Goal: Information Seeking & Learning: Check status

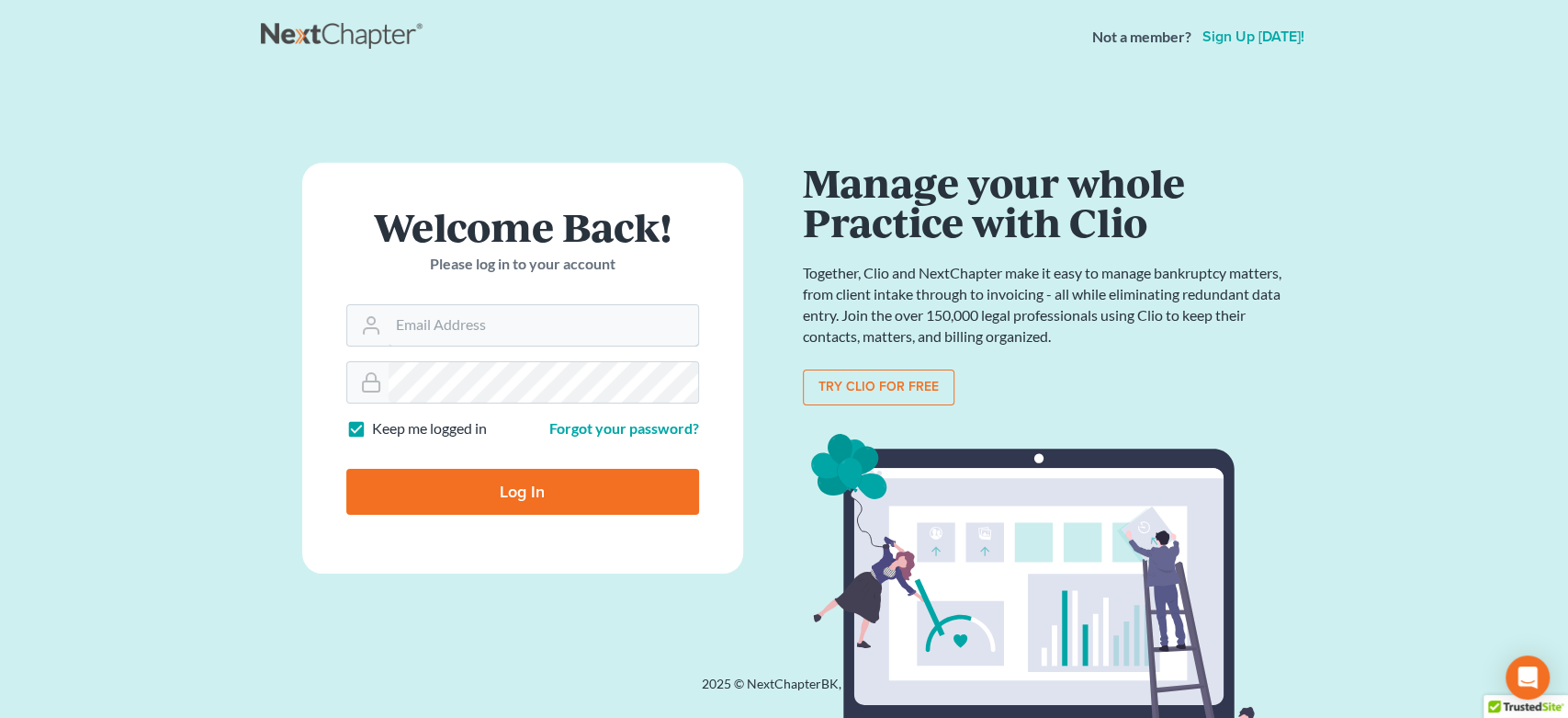
type input "[EMAIL_ADDRESS][DOMAIN_NAME]"
click at [483, 499] on input "Log In" at bounding box center [522, 492] width 353 height 46
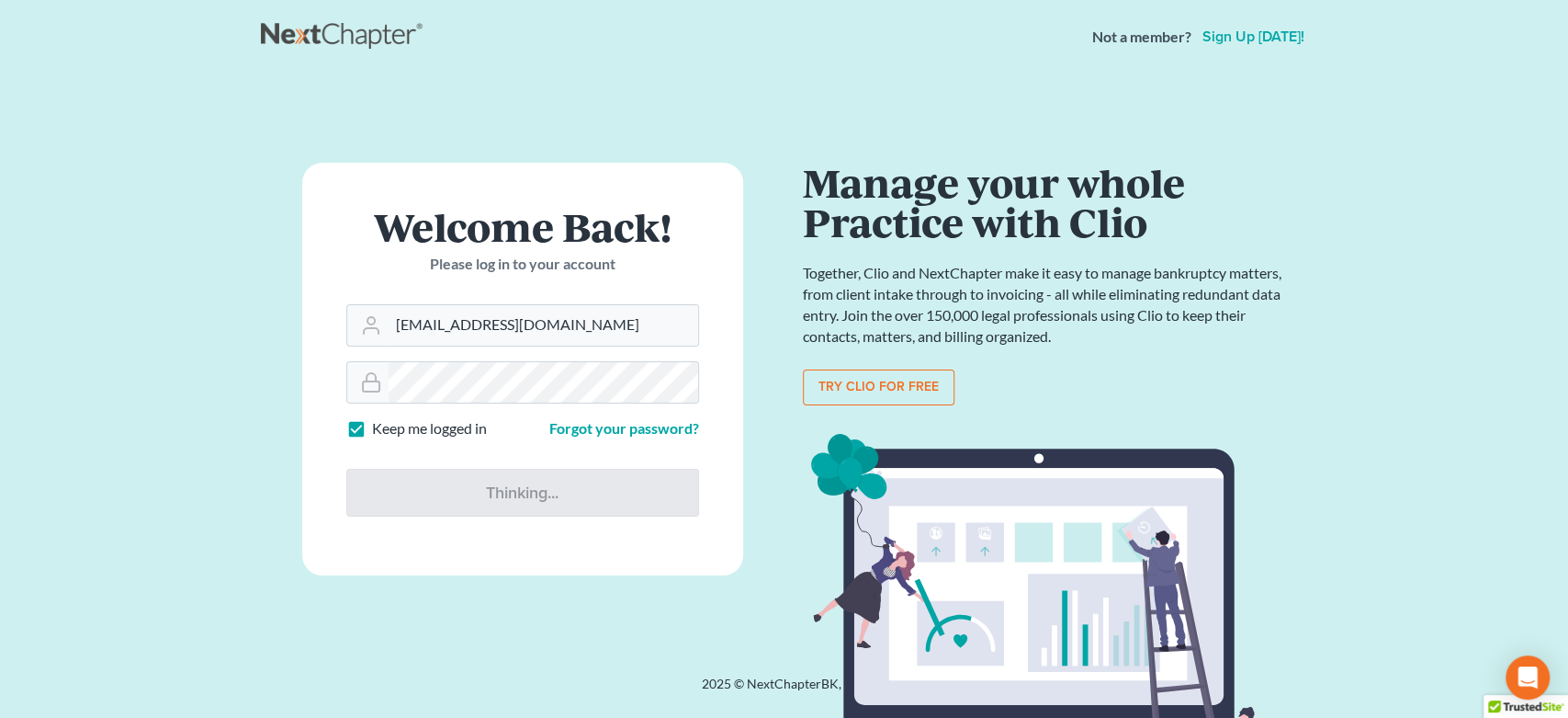
type input "Thinking..."
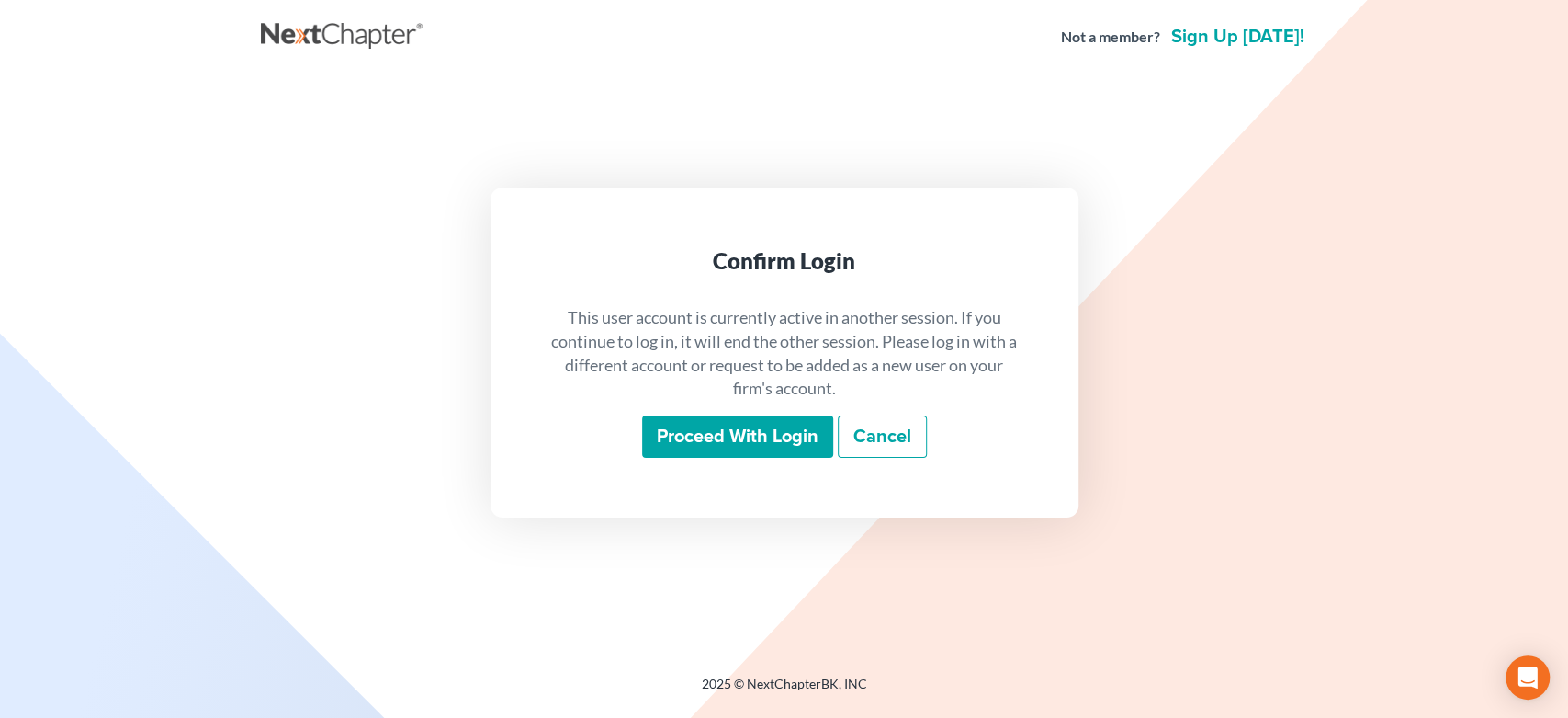
click at [680, 426] on input "Proceed with login" at bounding box center [737, 436] width 191 height 42
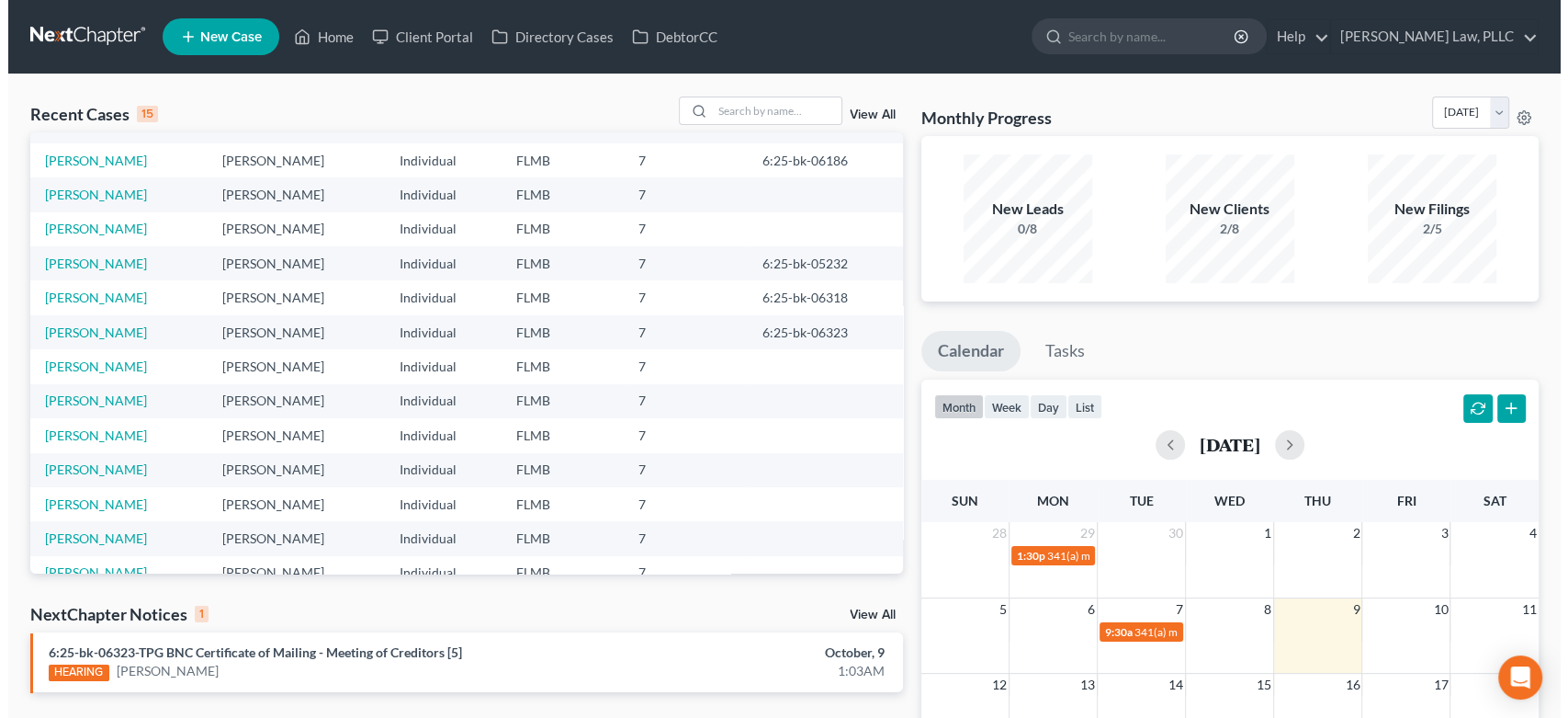
scroll to position [125, 0]
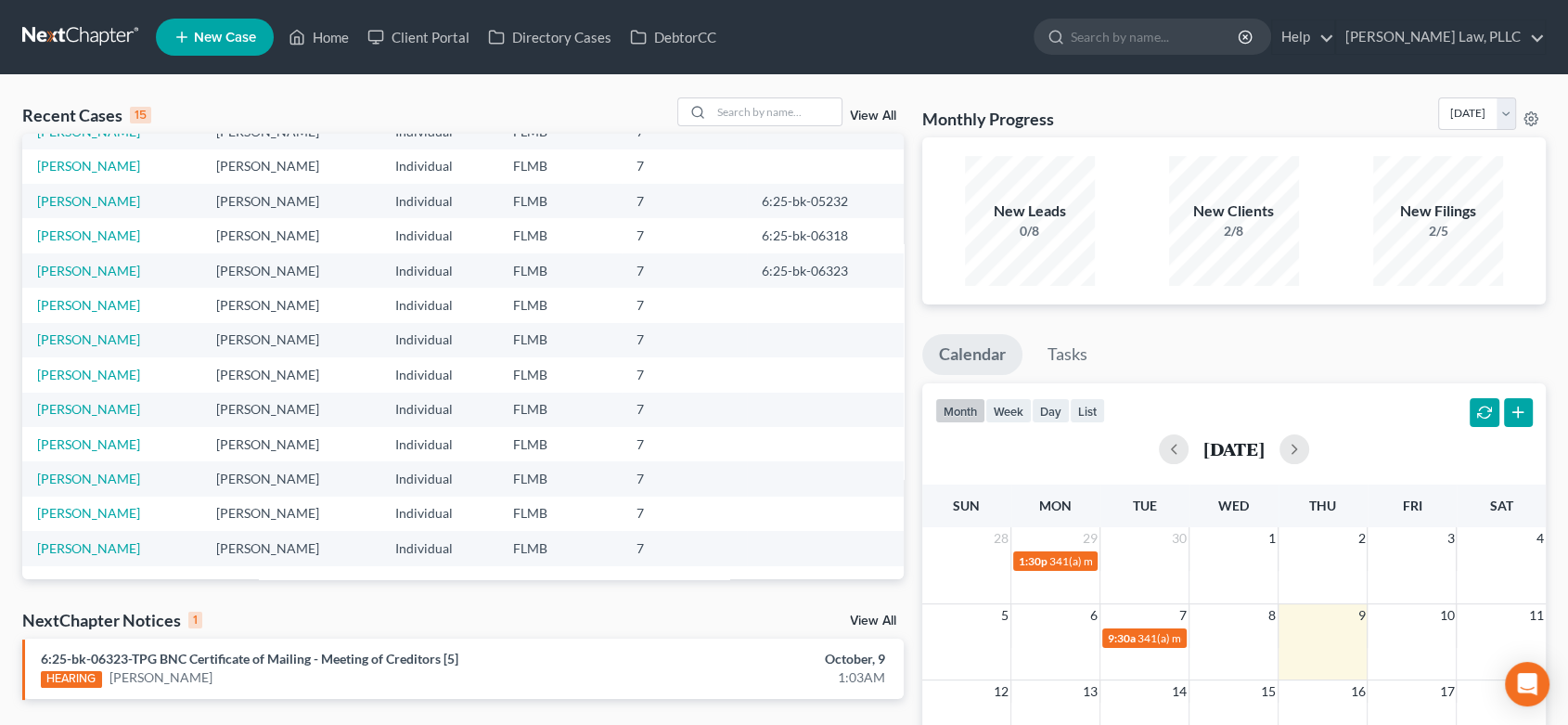
click at [873, 626] on link "View All" at bounding box center [873, 620] width 47 height 13
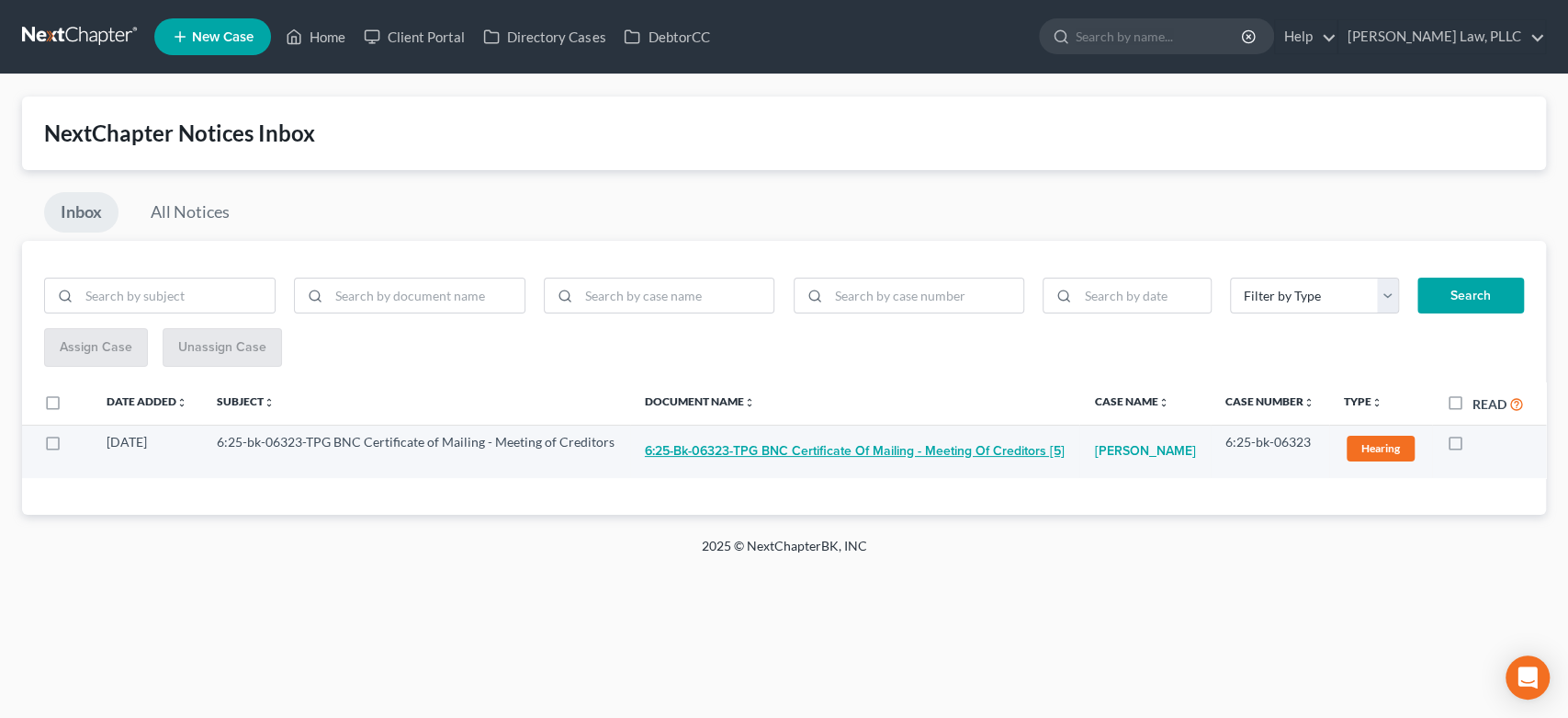
click at [843, 452] on button "6:25-bk-06323-TPG BNC Certificate of Mailing - Meeting of Creditors [5]" at bounding box center [854, 451] width 420 height 37
checkbox input "true"
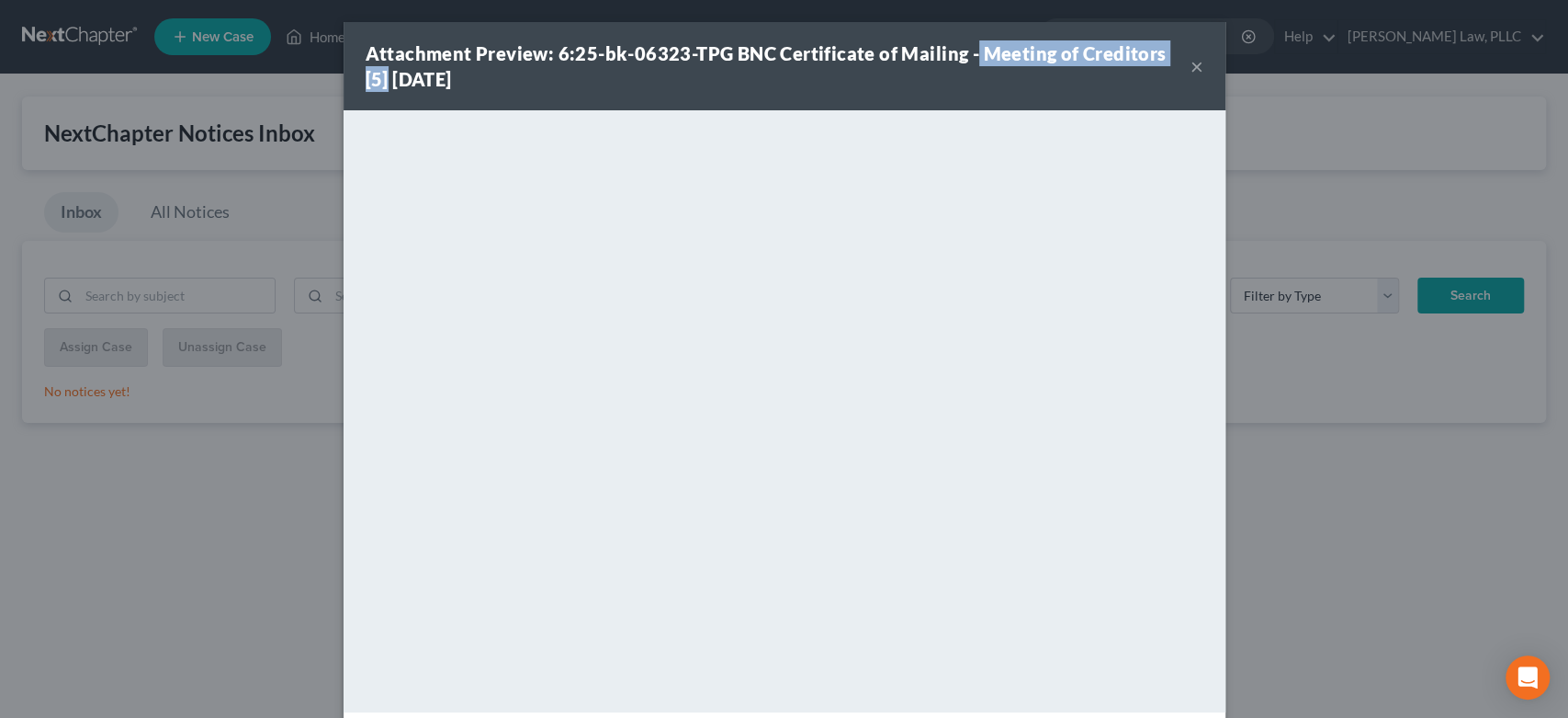
drag, startPoint x: 1182, startPoint y: 50, endPoint x: 945, endPoint y: 66, distance: 237.5
click at [964, 43] on div "Attachment Preview: 6:25-bk-06323-TPG BNC Certificate of Mailing - Meeting of C…" at bounding box center [778, 66] width 825 height 52
copy strong "Meeting of Creditors [5]"
click at [1190, 75] on button "×" at bounding box center [1196, 65] width 12 height 22
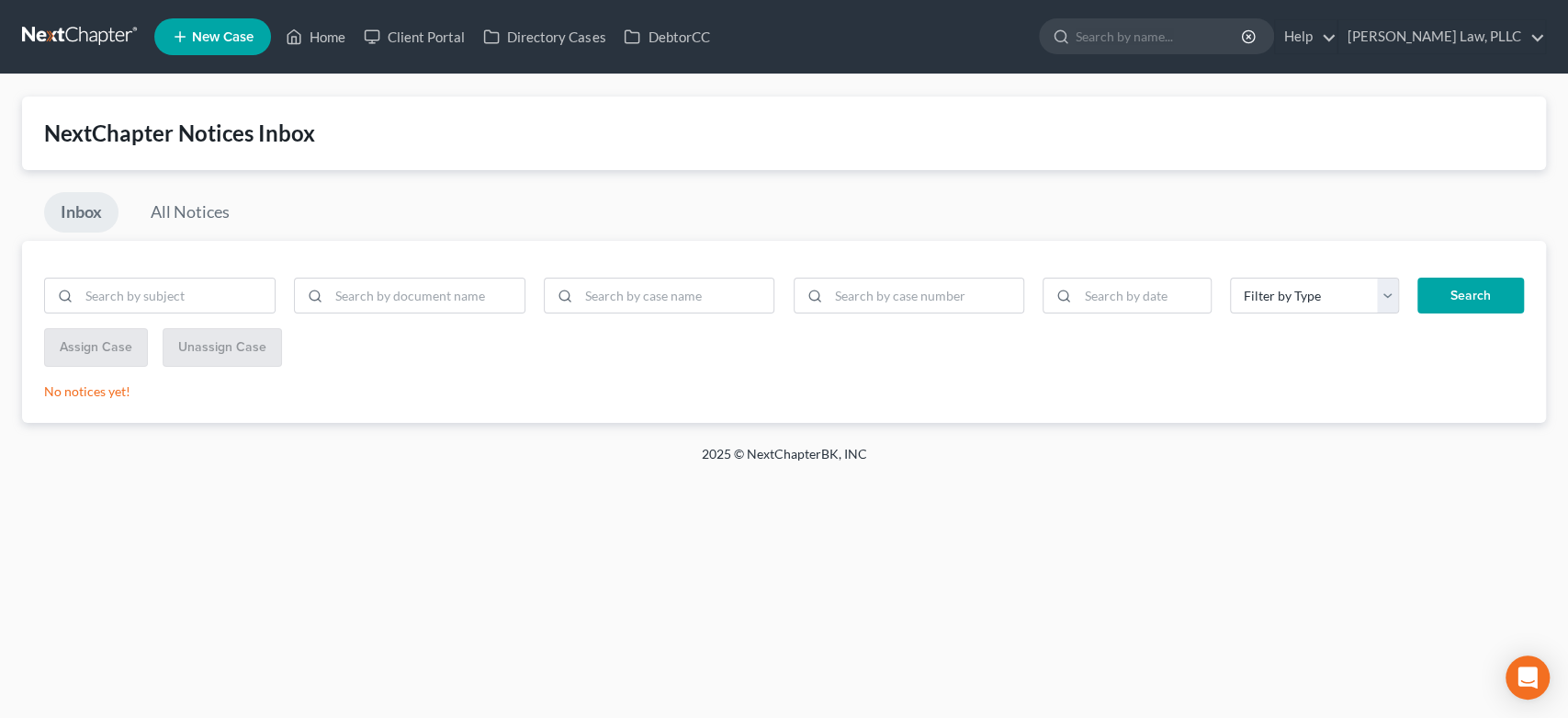
click at [81, 37] on link at bounding box center [81, 37] width 117 height 33
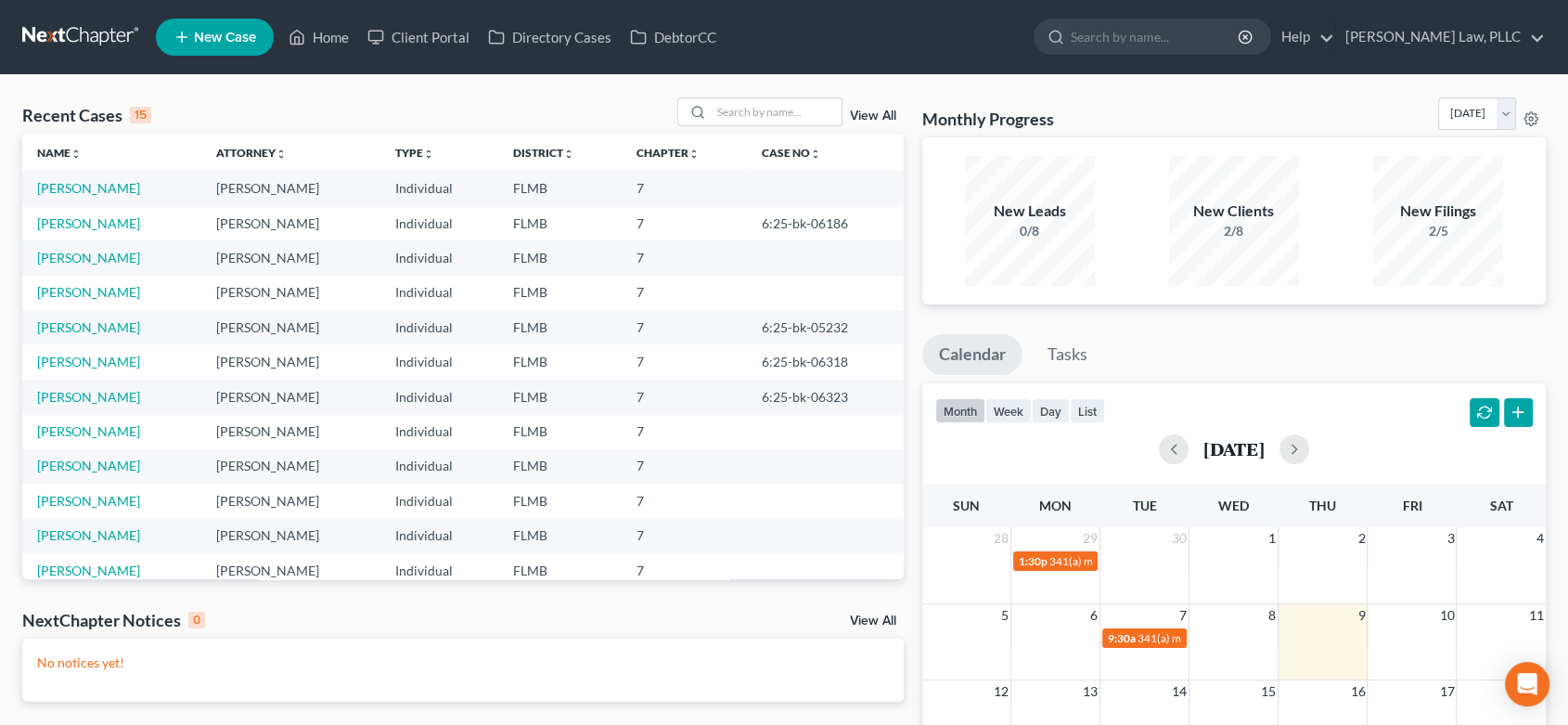
drag, startPoint x: 869, startPoint y: 619, endPoint x: 829, endPoint y: 635, distance: 43.1
click at [868, 621] on link "View All" at bounding box center [873, 620] width 47 height 13
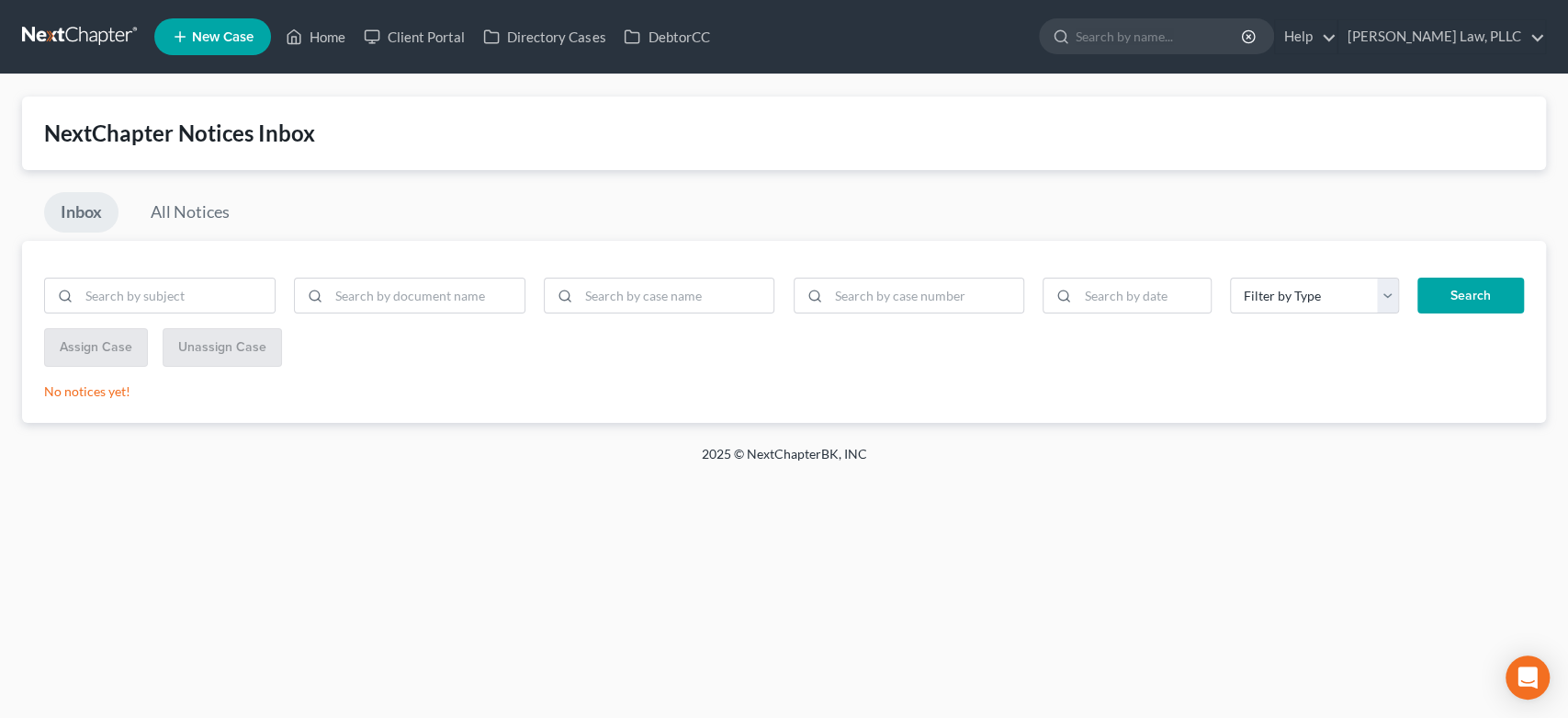
drag, startPoint x: 926, startPoint y: 596, endPoint x: 935, endPoint y: 689, distance: 93.4
click at [926, 598] on div "Home New Case Client Portal Directory Cases DebtorCC Harnage Law, PLLC legalsta…" at bounding box center [784, 359] width 1568 height 718
drag, startPoint x: 485, startPoint y: 622, endPoint x: 308, endPoint y: 381, distance: 299.0
click at [476, 586] on div "Home New Case Client Portal Directory Cases DebtorCC Harnage Law, PLLC legalsta…" at bounding box center [784, 359] width 1568 height 718
click at [94, 39] on link at bounding box center [81, 37] width 117 height 33
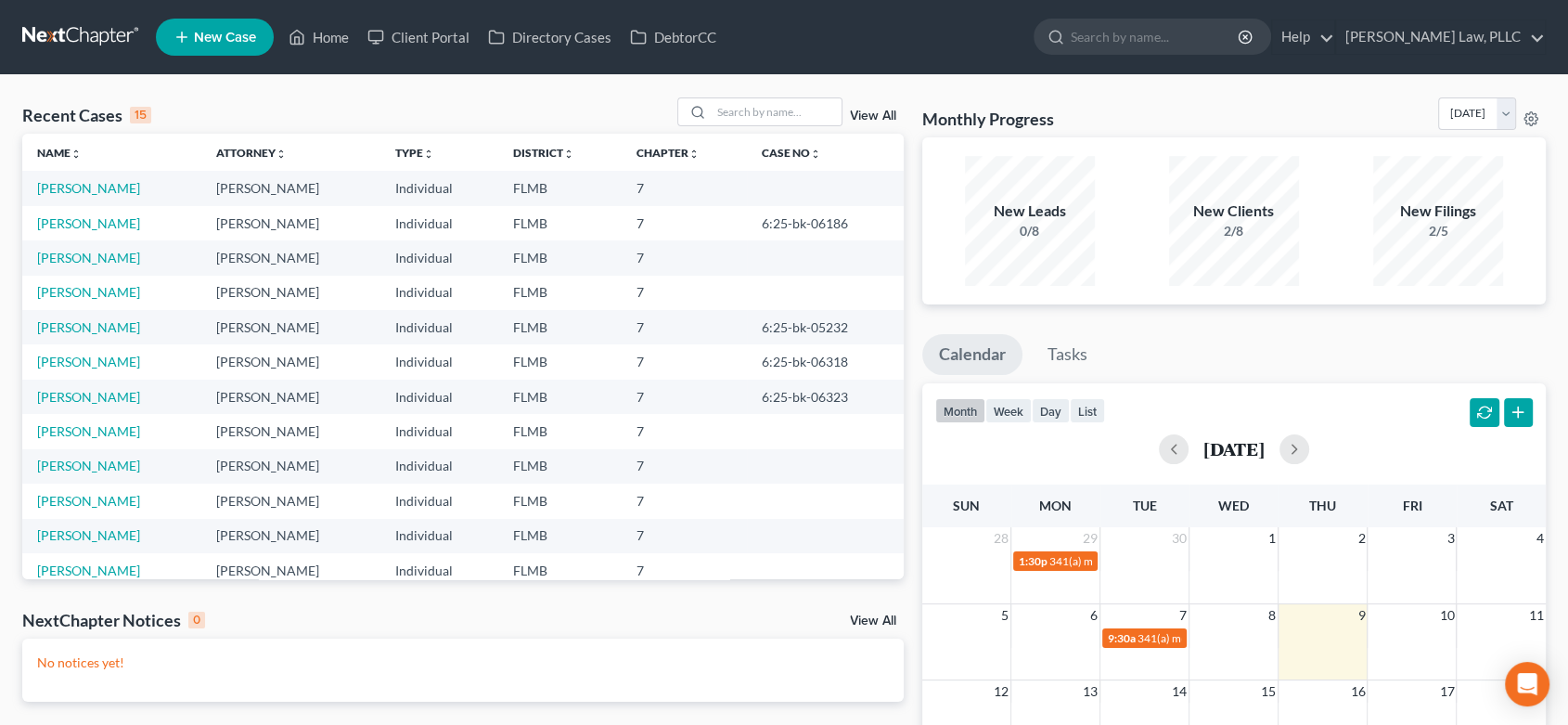
drag, startPoint x: 866, startPoint y: 614, endPoint x: 859, endPoint y: 630, distance: 17.5
click at [867, 616] on div "NextChapter Notices 0 View All" at bounding box center [463, 623] width 881 height 30
click at [877, 629] on div "View All" at bounding box center [876, 622] width 53 height 16
click at [876, 622] on link "View All" at bounding box center [873, 620] width 47 height 13
